Goal: Task Accomplishment & Management: Manage account settings

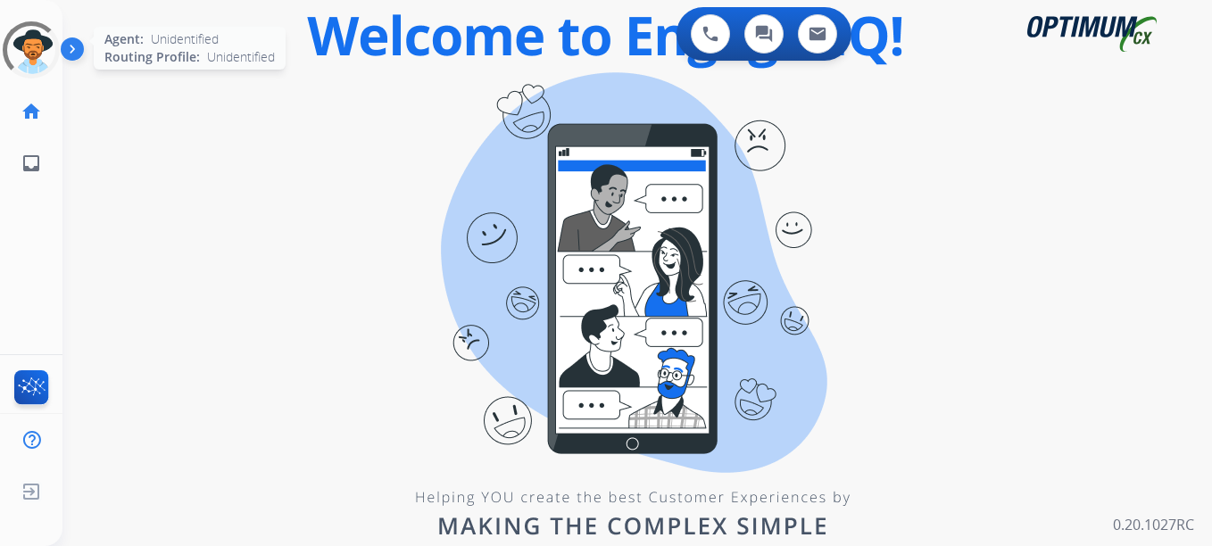
click at [37, 52] on div at bounding box center [31, 50] width 77 height 77
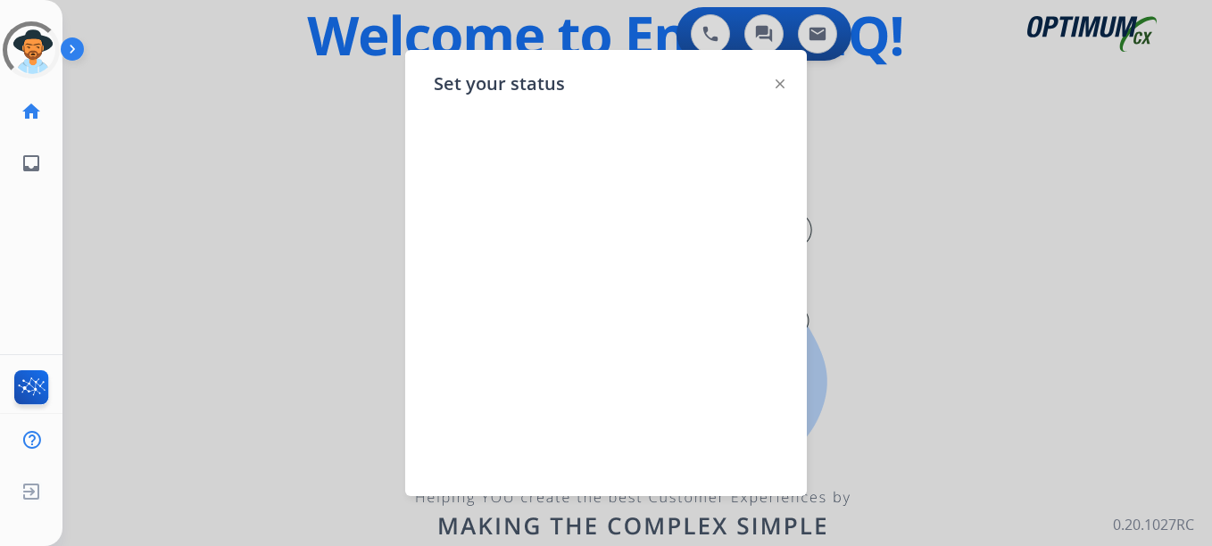
click at [784, 83] on div "Set your status" at bounding box center [605, 273] width 401 height 446
click at [782, 83] on img at bounding box center [779, 83] width 9 height 9
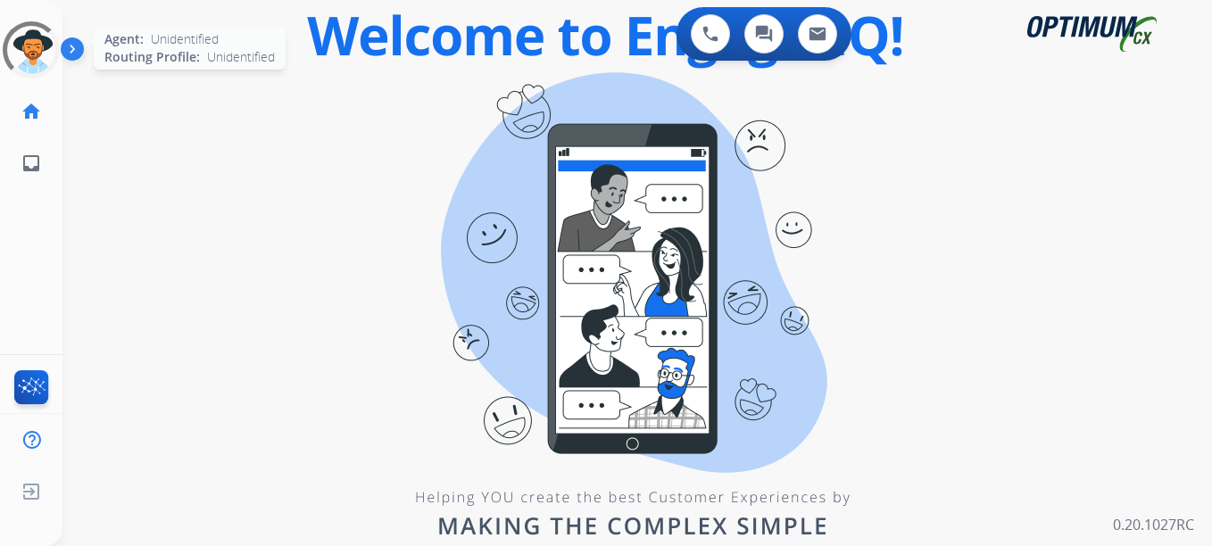
click at [44, 49] on div at bounding box center [31, 49] width 70 height 70
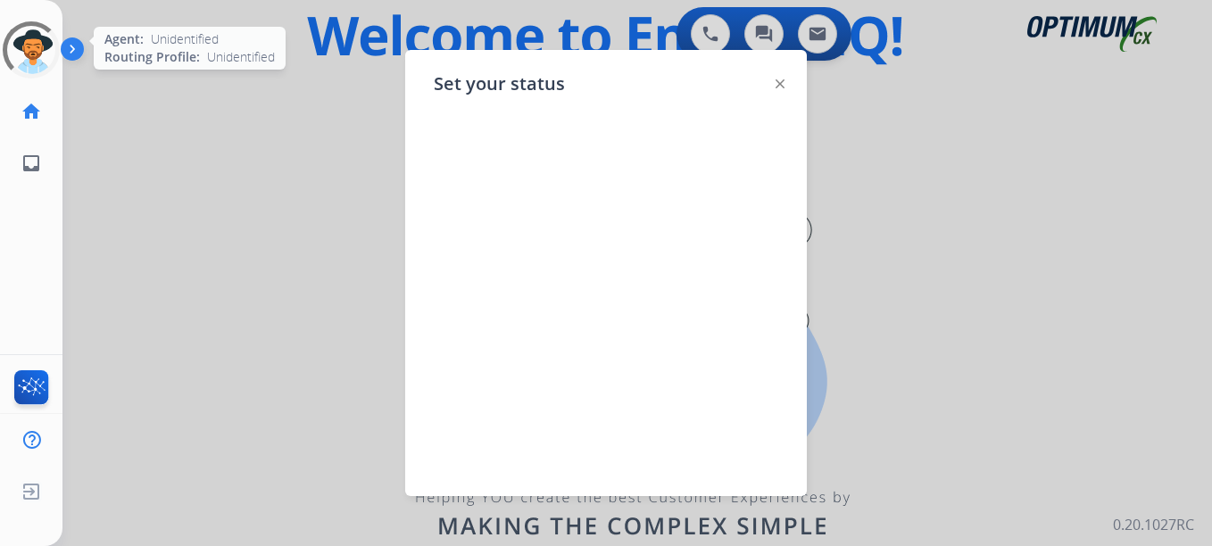
click at [44, 50] on div at bounding box center [31, 50] width 78 height 78
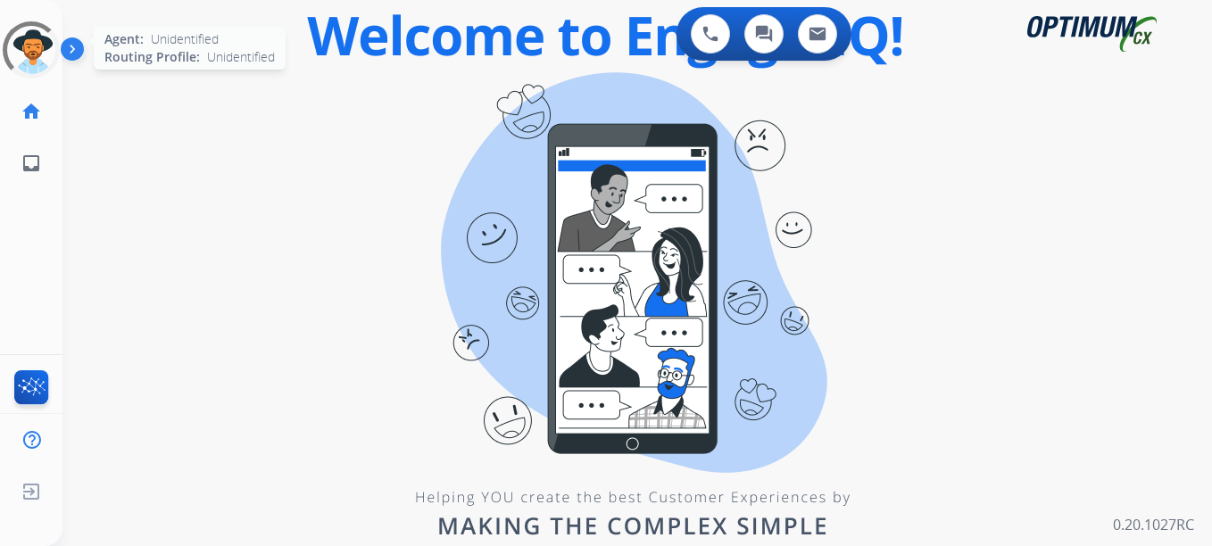
click at [42, 51] on div at bounding box center [31, 50] width 80 height 80
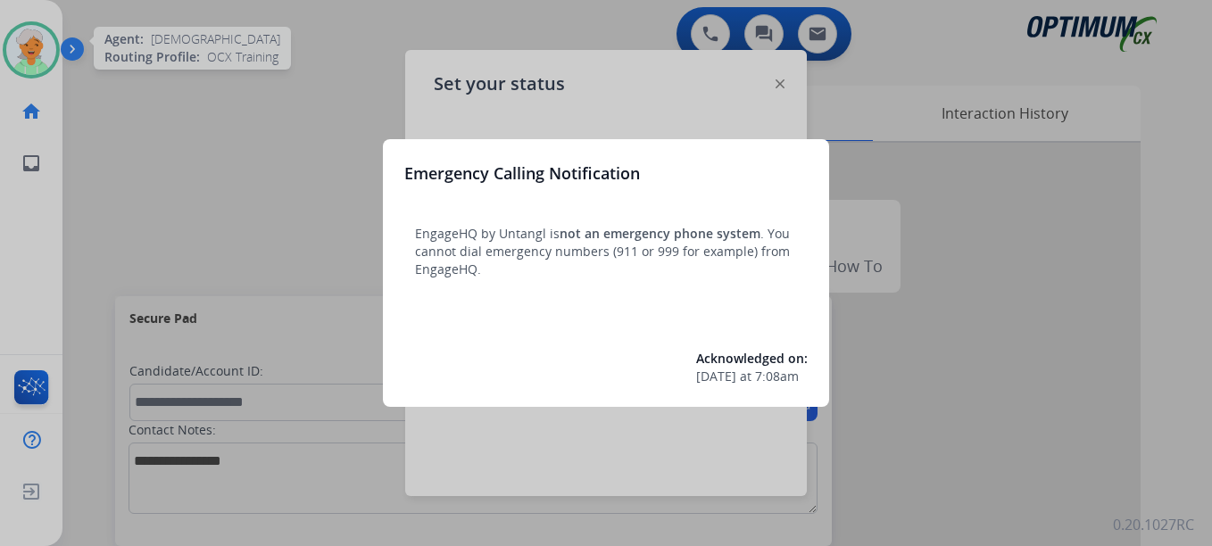
click at [40, 55] on div at bounding box center [606, 273] width 1212 height 546
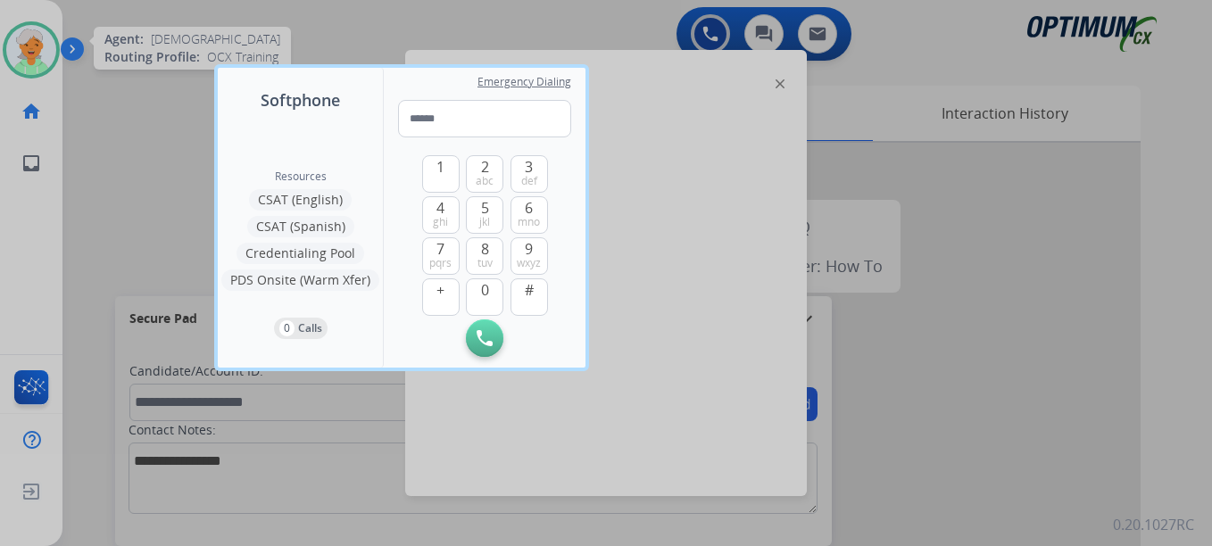
click at [40, 55] on div at bounding box center [606, 273] width 1212 height 546
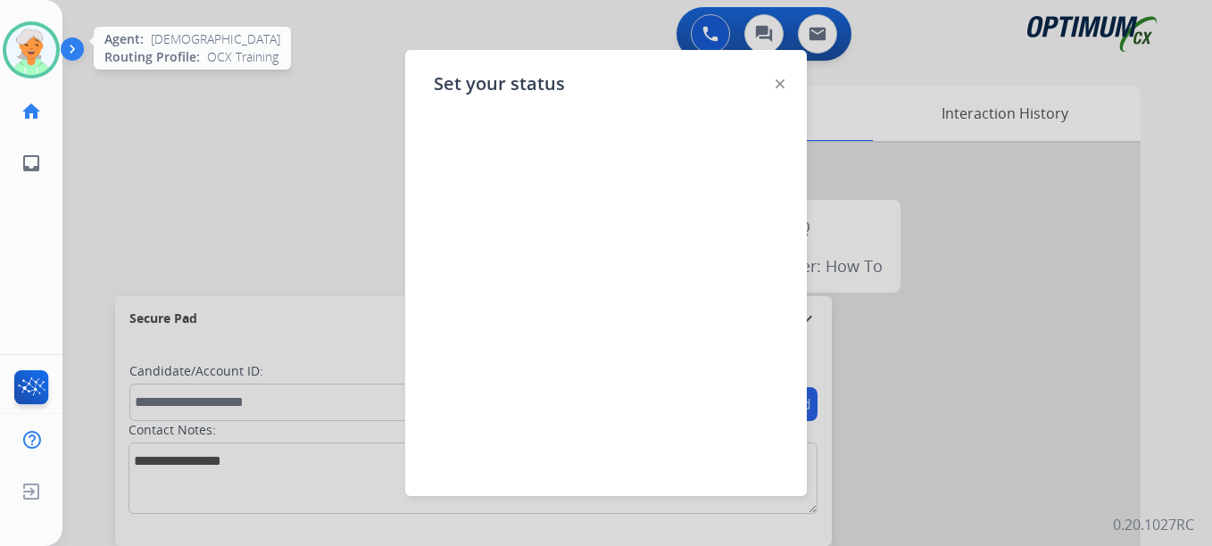
click at [37, 53] on img at bounding box center [31, 50] width 50 height 50
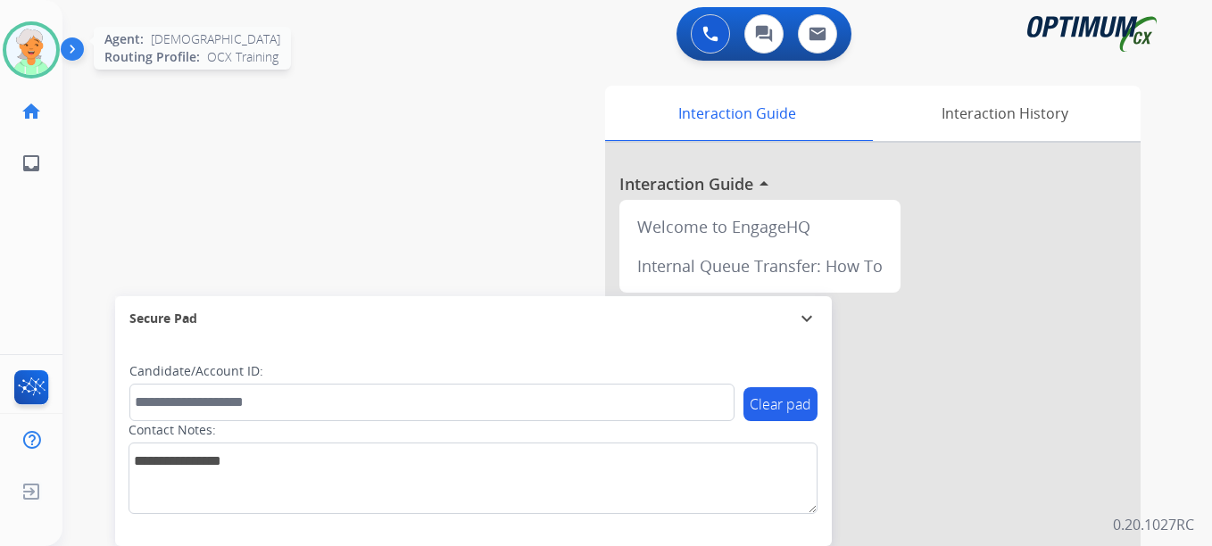
click at [36, 53] on img at bounding box center [31, 50] width 50 height 50
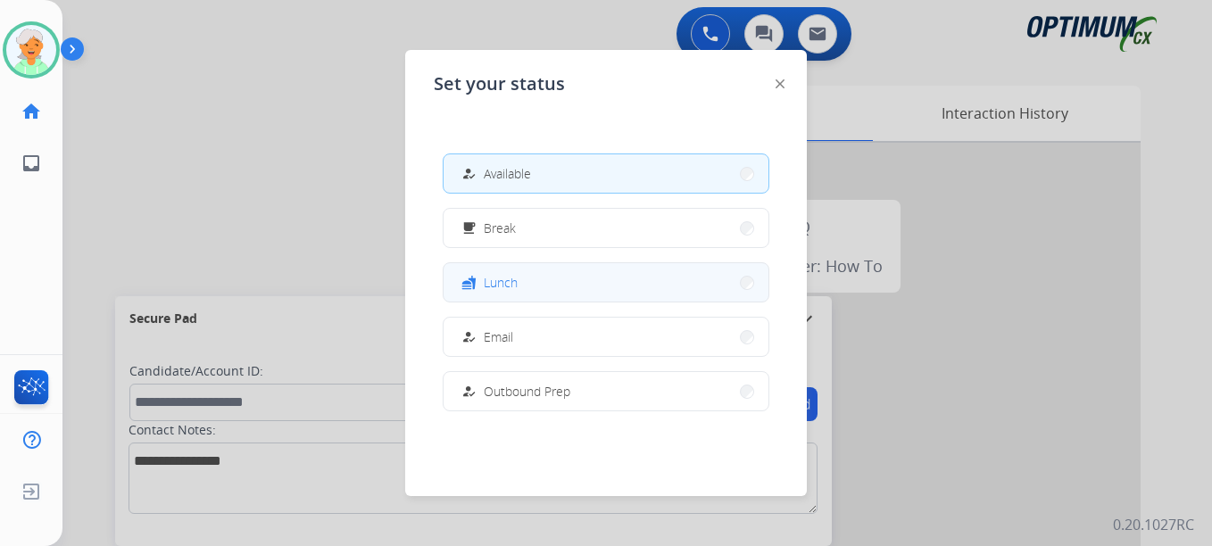
click at [515, 270] on button "fastfood Lunch" at bounding box center [605, 282] width 325 height 38
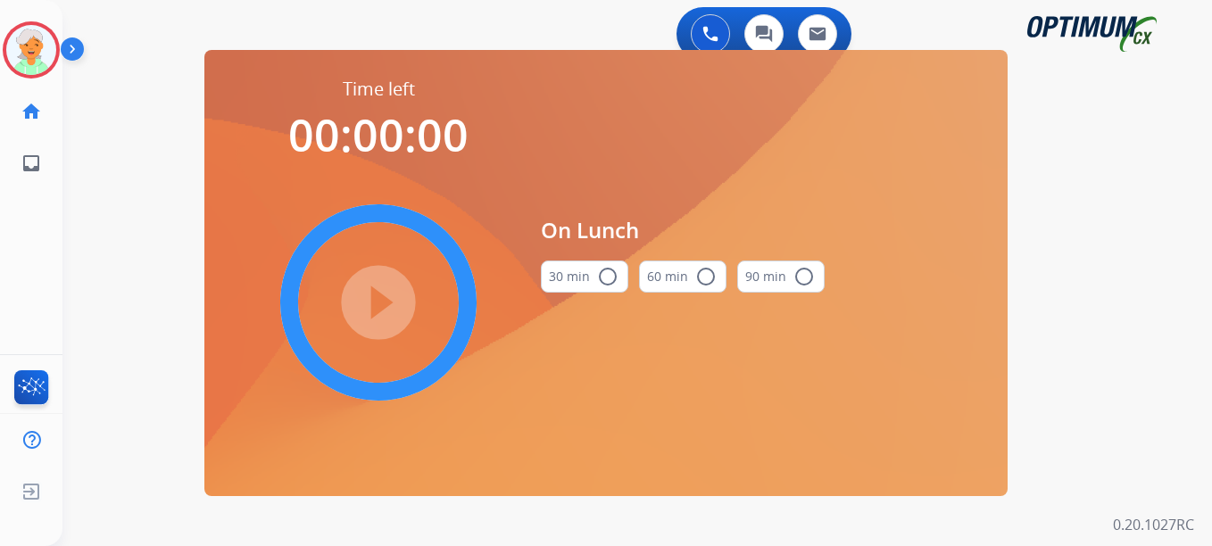
click at [600, 276] on mat-icon "radio_button_unchecked" at bounding box center [607, 276] width 21 height 21
click at [376, 303] on mat-icon "play_circle_filled" at bounding box center [378, 302] width 21 height 21
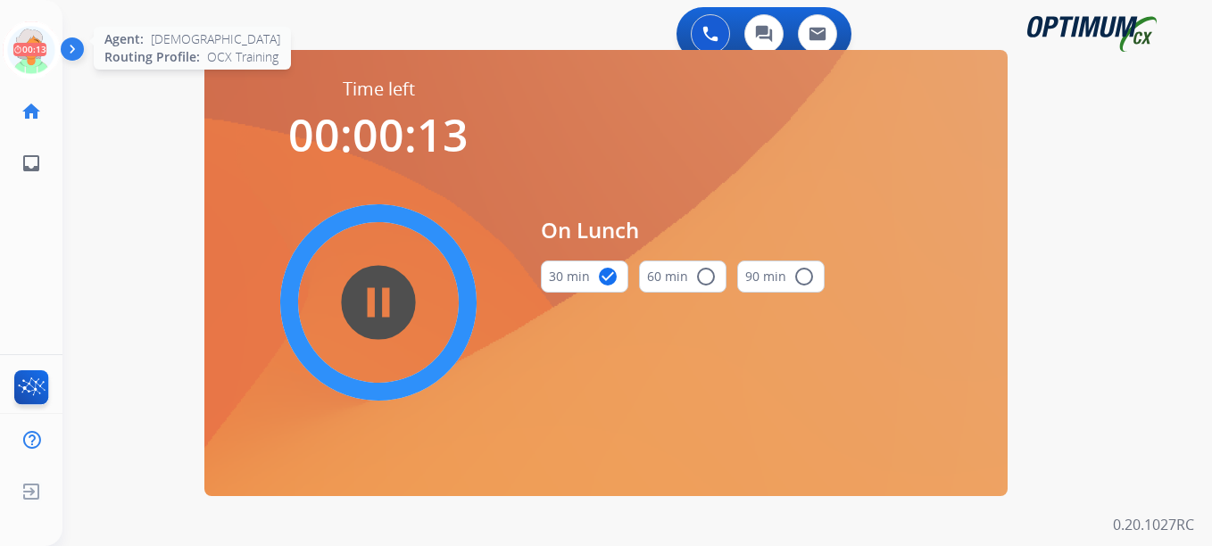
click at [27, 57] on icon at bounding box center [32, 50] width 58 height 58
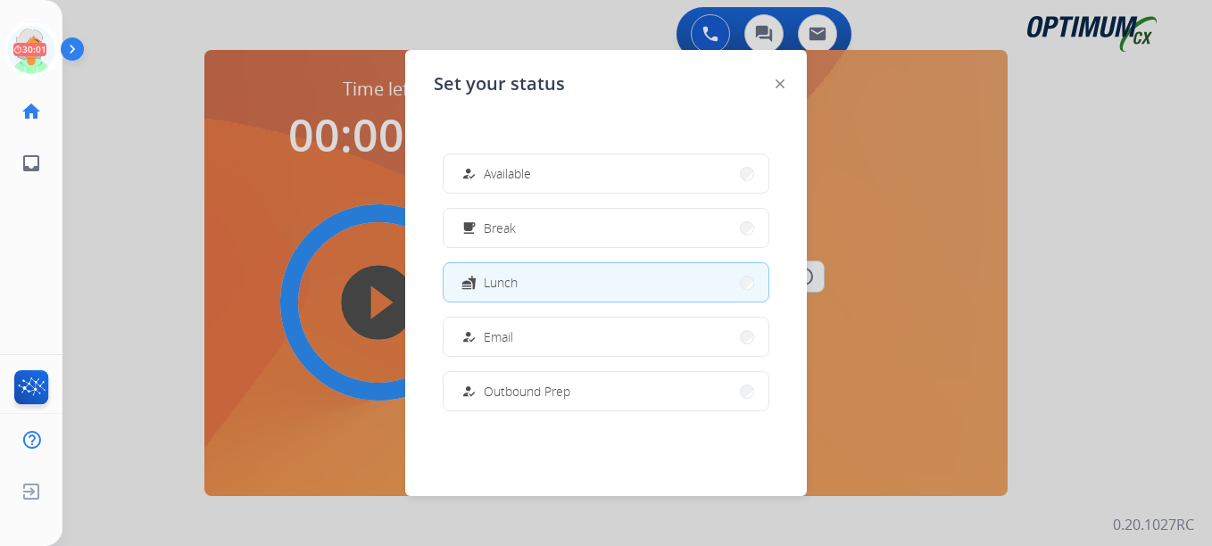
click at [278, 141] on div at bounding box center [606, 273] width 1212 height 546
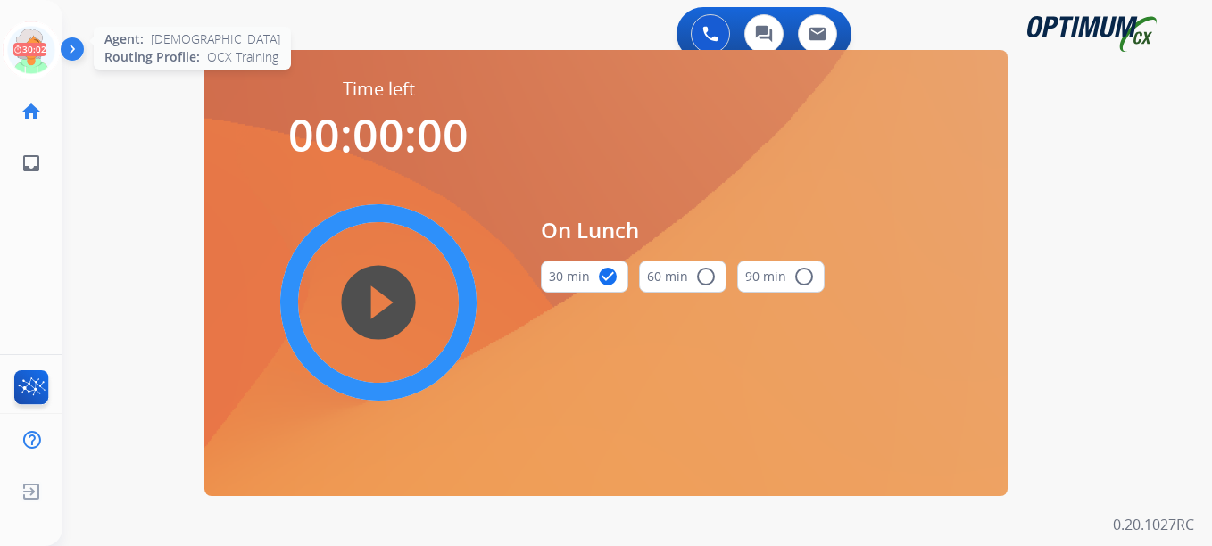
click at [37, 46] on icon at bounding box center [32, 50] width 58 height 58
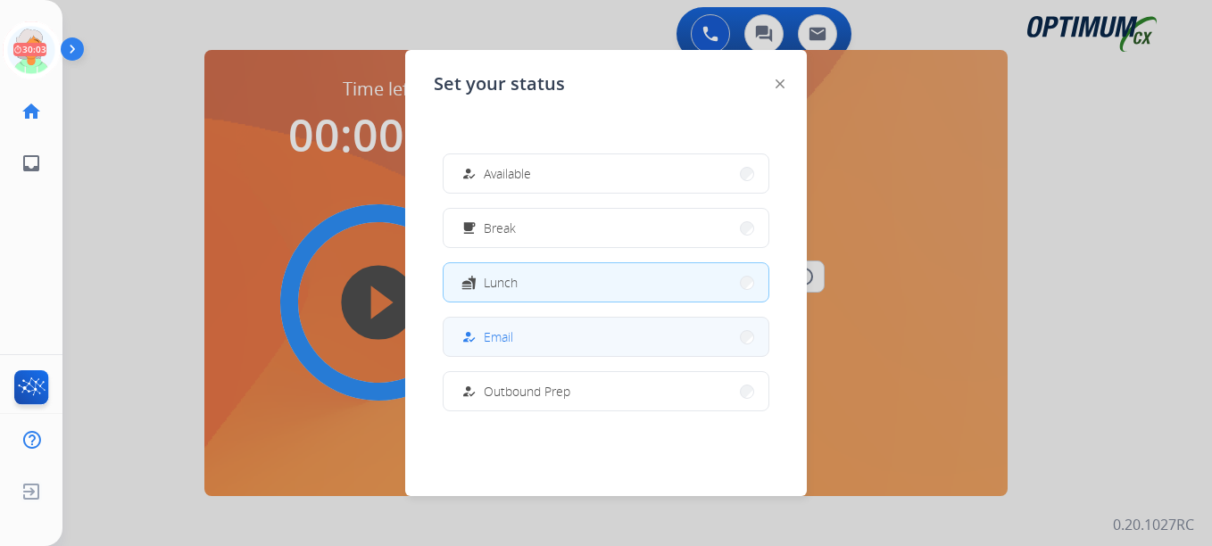
click at [525, 335] on button "how_to_reg Email" at bounding box center [605, 337] width 325 height 38
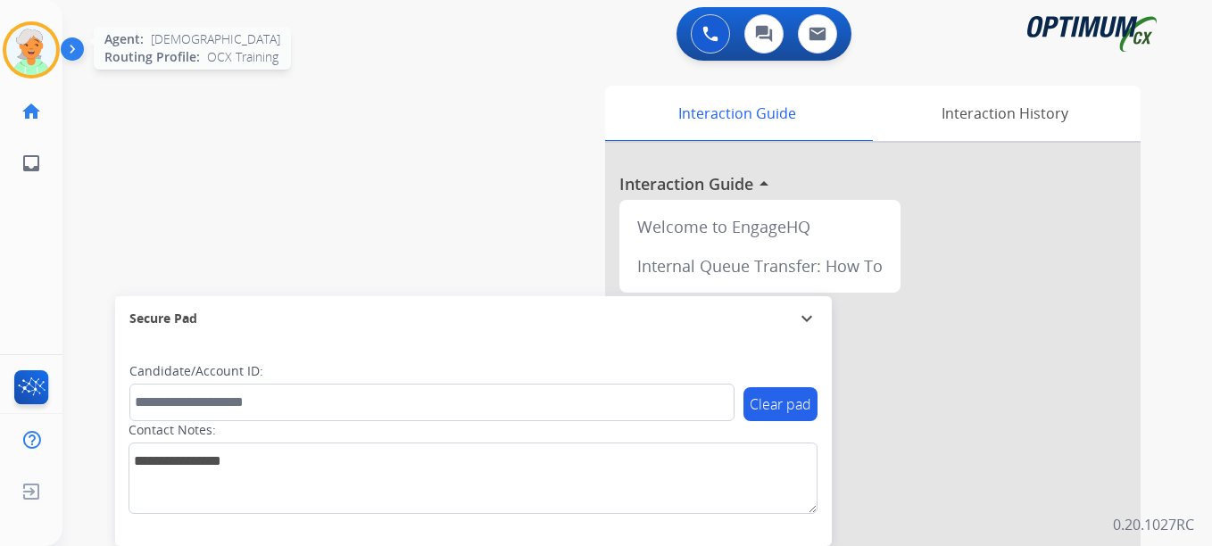
click at [30, 50] on img at bounding box center [31, 50] width 50 height 50
